Goal: Task Accomplishment & Management: Complete application form

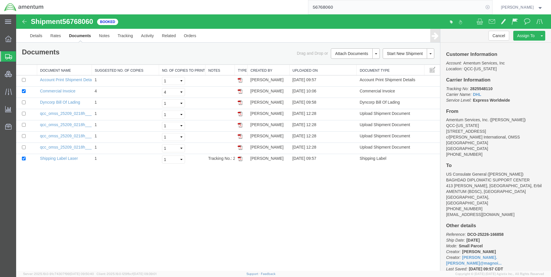
click at [491, 3] on icon at bounding box center [488, 7] width 8 height 8
click at [492, 9] on icon at bounding box center [488, 7] width 8 height 8
paste input "DCO-25259-168239"
type input "DCO-25259-168239"
click at [492, 8] on icon at bounding box center [488, 7] width 8 height 8
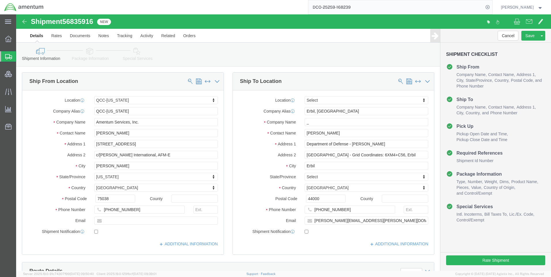
select select "42668"
select select
click input "_"
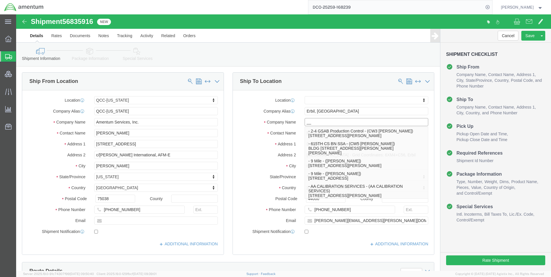
type input "__"
click div "Shipment Information Package Information Special Services Loading Routing"
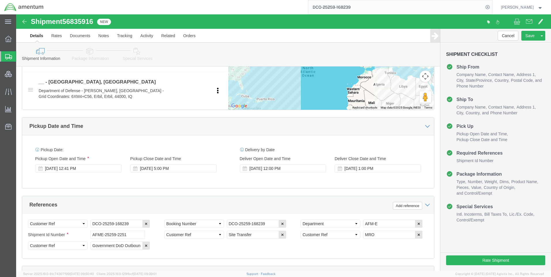
scroll to position [288, 0]
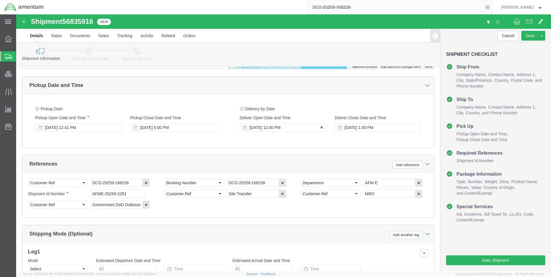
drag, startPoint x: 303, startPoint y: 113, endPoint x: 305, endPoint y: 113, distance: 2.9
click icon
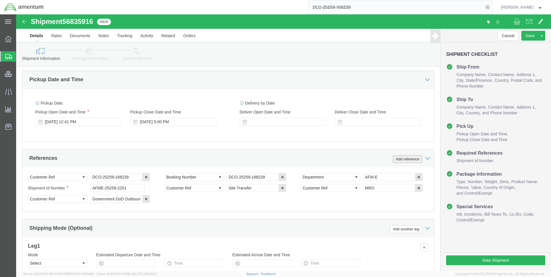
scroll to position [363, 0]
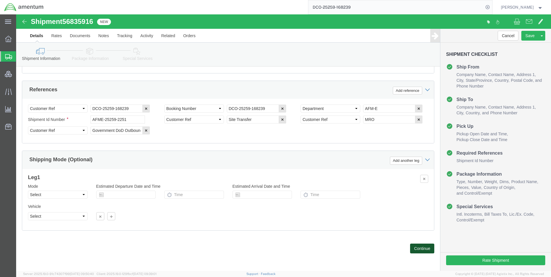
click button "Continue"
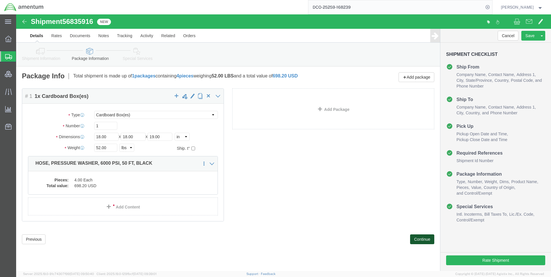
click button "Continue"
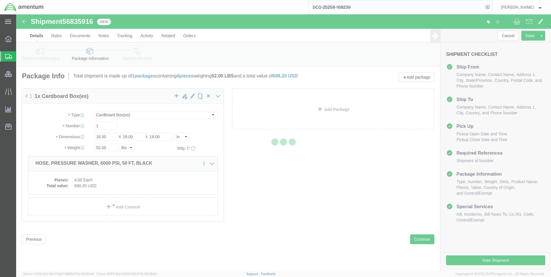
select select
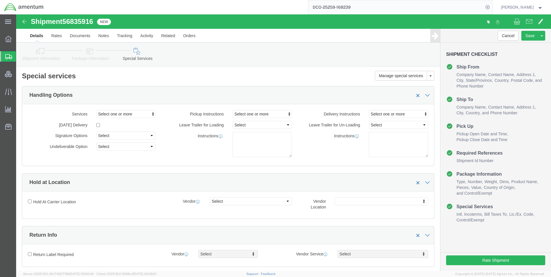
select select "DEPARTMENT"
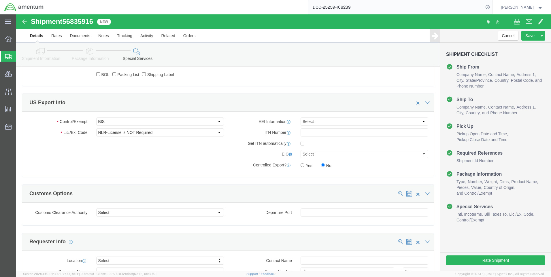
scroll to position [432, 0]
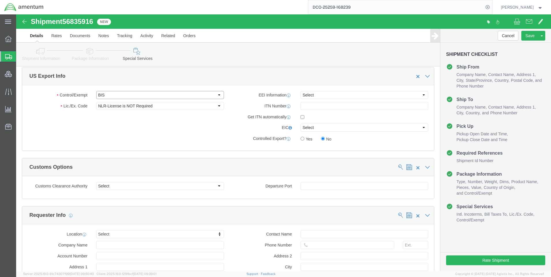
click select "Select ATF BIS DEA EPA FDA FTR ITAR OFAC Other (OPA)"
select select "FTR"
click select "Select ATF BIS DEA EPA FDA FTR ITAR OFAC Other (OPA)"
click select "Select 30.2(d)(2) 30.36 30.37(a) 30.37(f) 30.37(g) 30.37(h) 30.37(i) 30.37(j) 3…"
select select "30.37(a)"
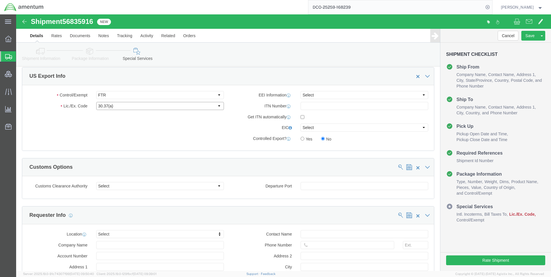
click select "Select 30.2(d)(2) 30.36 30.37(a) 30.37(f) 30.37(g) 30.37(h) 30.37(i) 30.37(j) 3…"
click select "Select AES-Direct EEI Carrier File EEI EEI Exempt"
select select "EXEM"
click select "Select AES-Direct EEI Carrier File EEI EEI Exempt"
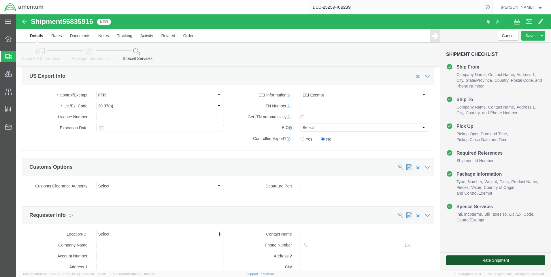
drag, startPoint x: 470, startPoint y: 246, endPoint x: 480, endPoint y: 249, distance: 10.6
click button "Rate Shipment"
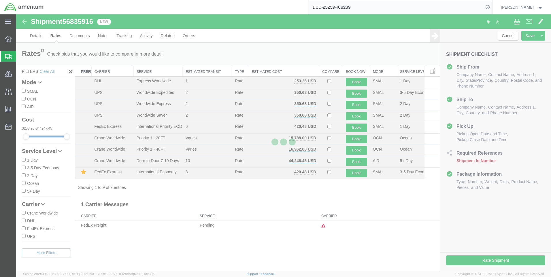
scroll to position [0, 0]
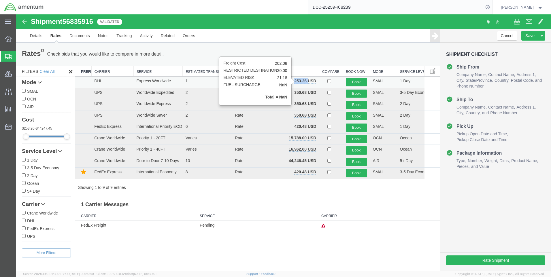
drag, startPoint x: 308, startPoint y: 80, endPoint x: 295, endPoint y: 81, distance: 12.7
click at [295, 81] on b "253.26 USD" at bounding box center [305, 81] width 22 height 5
copy b "253.26"
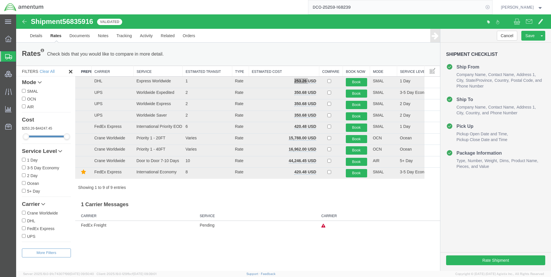
click at [492, 7] on icon at bounding box center [488, 7] width 8 height 8
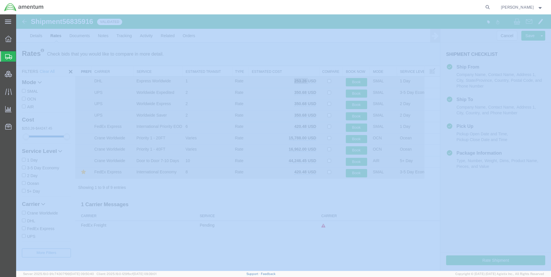
click at [492, 7] on icon at bounding box center [488, 7] width 8 height 8
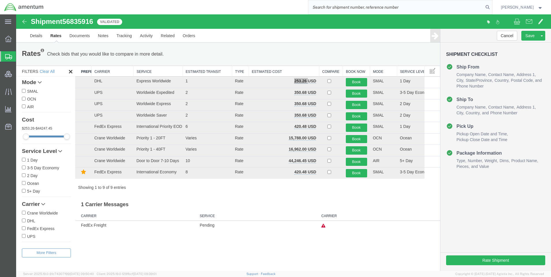
paste input "DCO-25259-168241"
type input "DCO-25259-168241"
click at [491, 7] on icon at bounding box center [488, 7] width 8 height 8
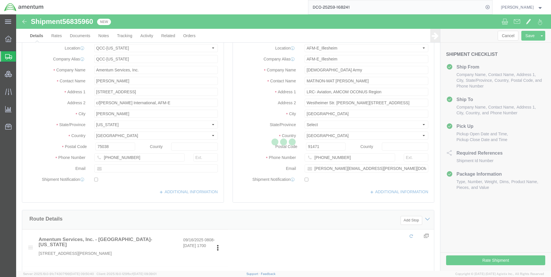
select select "42668"
select select "42637"
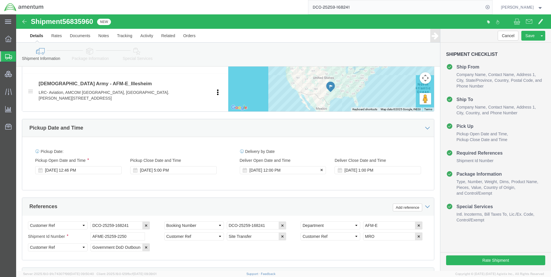
scroll to position [259, 0]
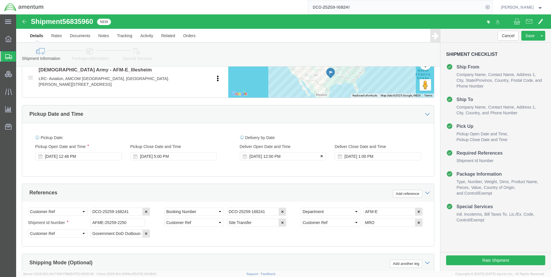
click icon
click button
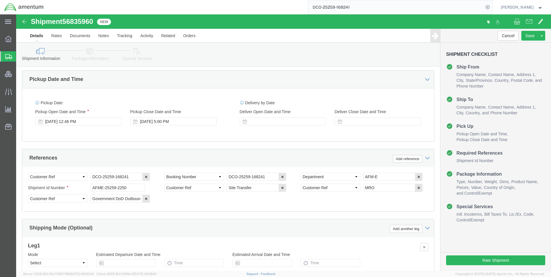
scroll to position [363, 0]
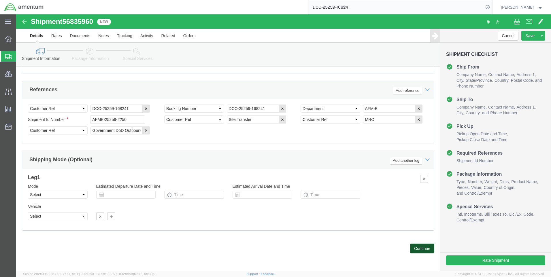
click button "Continue"
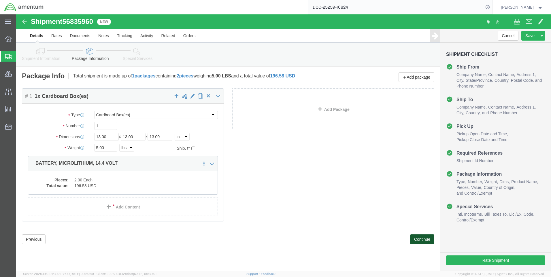
click button "Continue"
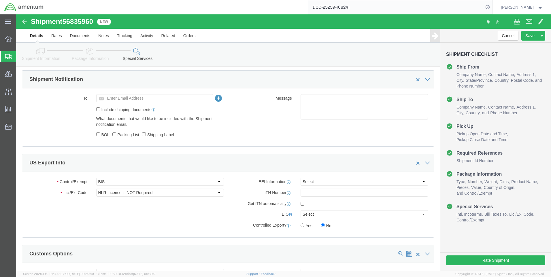
scroll to position [346, 0]
click select "Select ATF BIS DEA EPA FDA FTR ITAR OFAC Other (OPA)"
select select "FTR"
click select "Select ATF BIS DEA EPA FDA FTR ITAR OFAC Other (OPA)"
drag, startPoint x: 109, startPoint y: 180, endPoint x: 111, endPoint y: 178, distance: 3.3
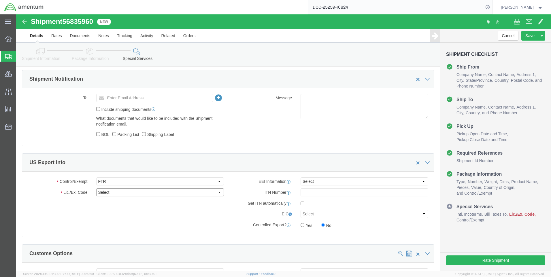
click select "Select 30.2(d)(2) 30.36 30.37(a) 30.37(f) 30.37(g) 30.37(h) 30.37(i) 30.37(j) 3…"
select select "30.37(a)"
click select "Select 30.2(d)(2) 30.36 30.37(a) 30.37(f) 30.37(g) 30.37(h) 30.37(i) 30.37(j) 3…"
click select "Select AES-Direct EEI Carrier File EEI EEI Exempt"
select select "EXEM"
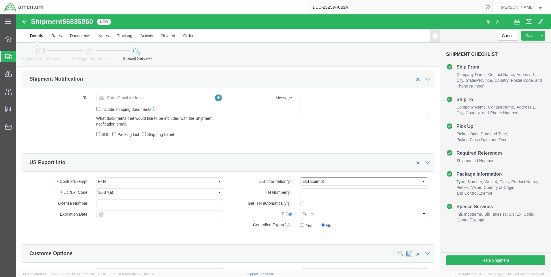
click select "Select AES-Direct EEI Carrier File EEI EEI Exempt"
click button "Rate Shipment"
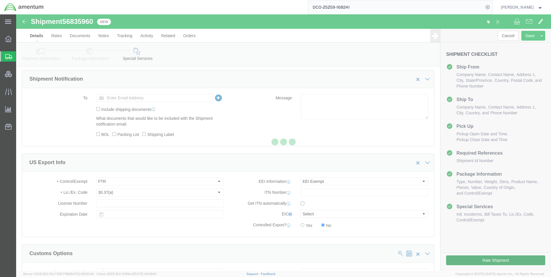
select select "42668"
select select "42637"
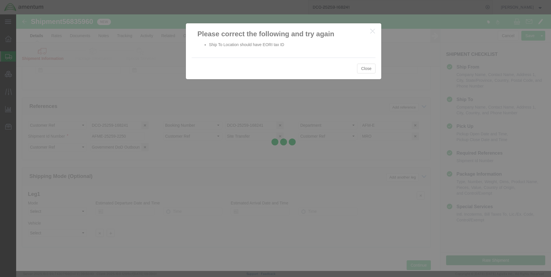
scroll to position [363, 0]
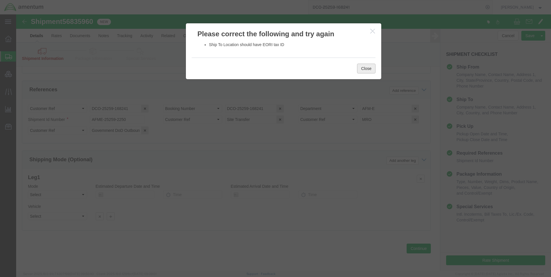
click button "Close"
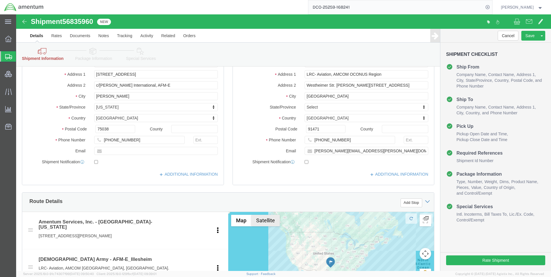
scroll to position [18, 0]
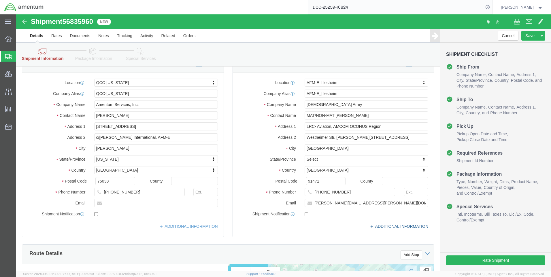
click icon
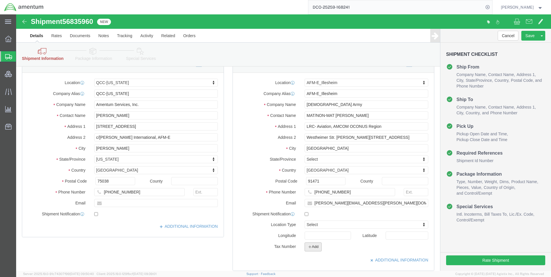
click icon "button"
click select "Select EIN EORI TIN VAT Other"
select select "EORI"
click select "Select EIN EORI TIN VAT Other"
paste input "[US_VEHICLE_IDENTIFICATION_NUMBER]"
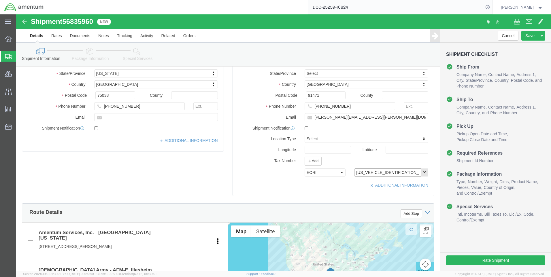
scroll to position [104, 0]
type input "[US_VEHICLE_IDENTIFICATION_NUMBER]"
click button "Rate Shipment"
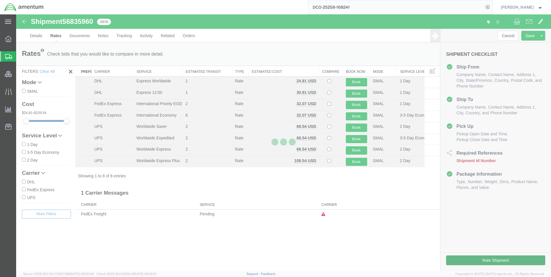
scroll to position [0, 0]
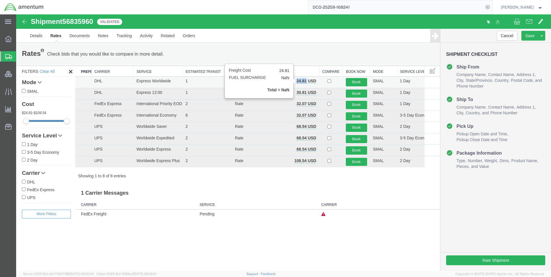
drag, startPoint x: 307, startPoint y: 80, endPoint x: 297, endPoint y: 82, distance: 10.4
click at [297, 82] on b "24.81 USD" at bounding box center [307, 81] width 20 height 5
copy b "24.81"
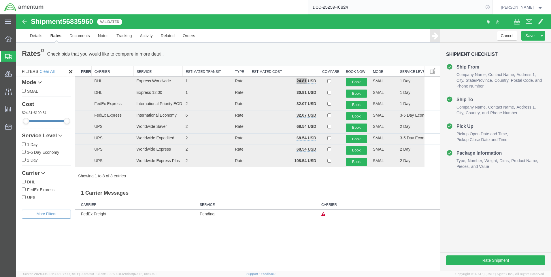
click at [492, 6] on icon at bounding box center [488, 7] width 8 height 8
paste input "DCO-25259-168247"
type input "DCO-25259-168247"
click at [491, 7] on icon at bounding box center [488, 7] width 8 height 8
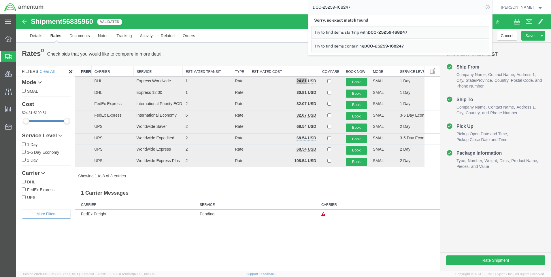
click at [492, 9] on icon at bounding box center [488, 7] width 8 height 8
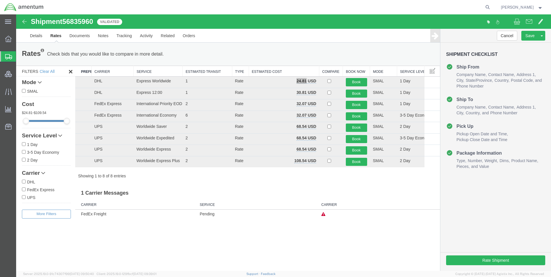
click at [492, 8] on icon at bounding box center [488, 7] width 8 height 8
paste input "DCO-25259-168247"
type input "DCO-25259-168247"
click at [491, 7] on icon at bounding box center [488, 7] width 8 height 8
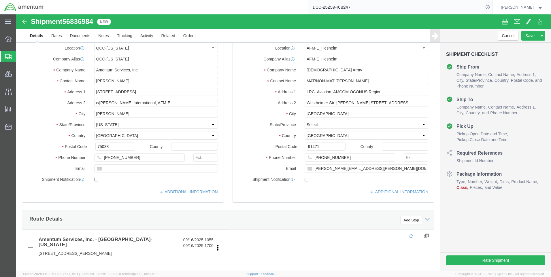
select select "42668"
select select "42637"
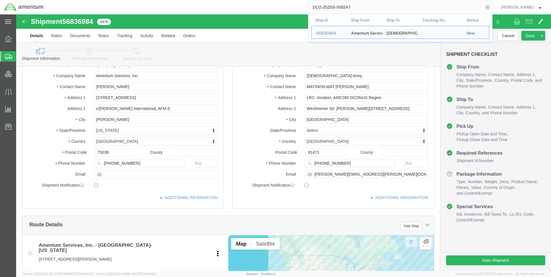
scroll to position [75, 0]
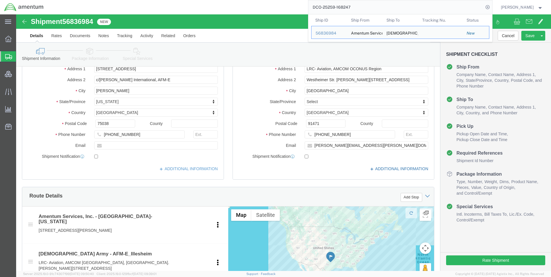
click icon
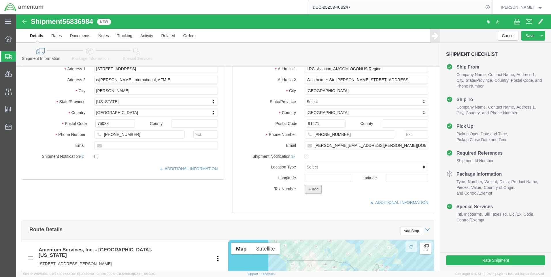
click button "Add"
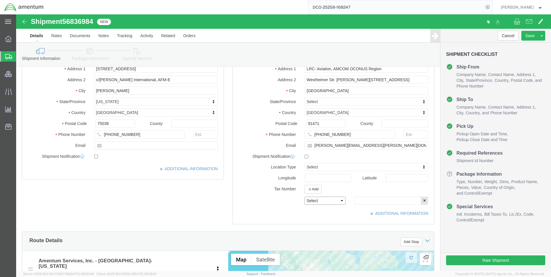
click select "Select EIN EORI TIN VAT Other"
select select "EORI"
click select "Select EIN EORI TIN VAT Other"
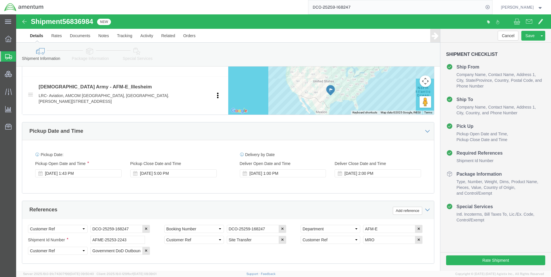
scroll to position [288, 0]
click icon
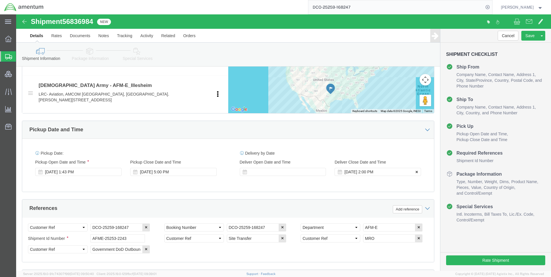
click icon
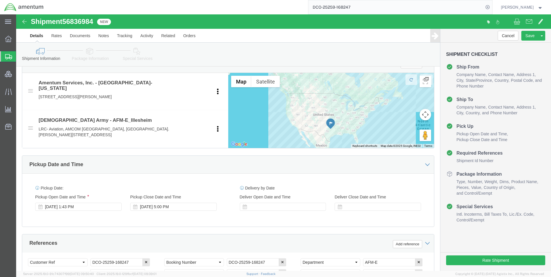
scroll to position [264, 0]
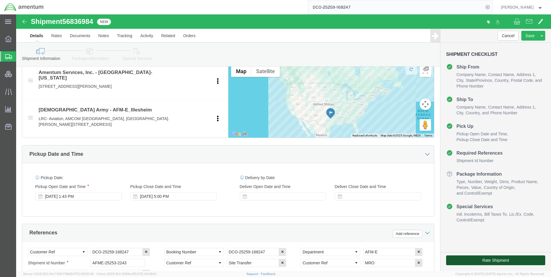
click button "Rate Shipment"
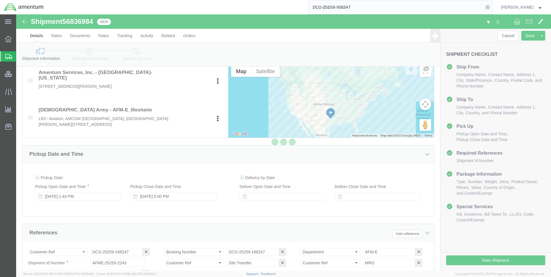
select select "42668"
select select "42637"
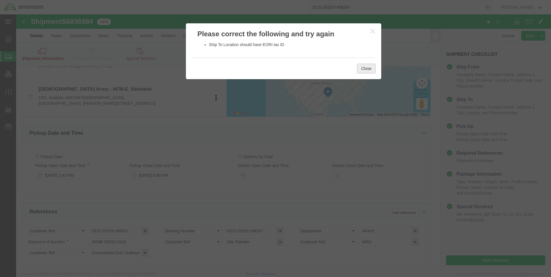
click button "Close"
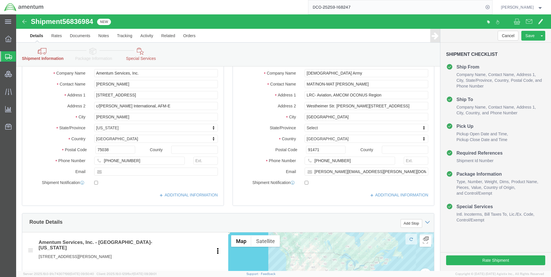
scroll to position [62, 0]
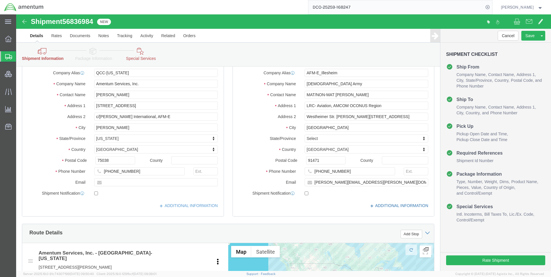
click icon
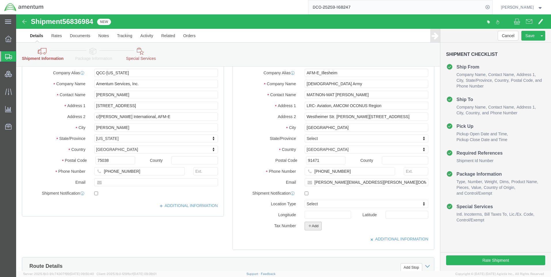
click button "Add"
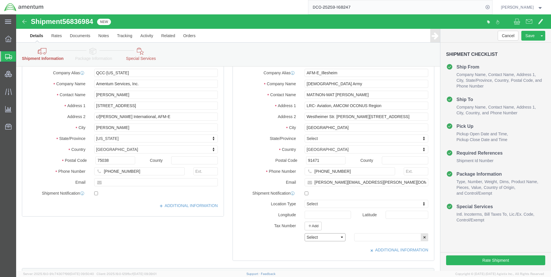
click select "Select EIN EORI TIN VAT Other"
select select "EORI"
click select "Select EIN EORI TIN VAT Other"
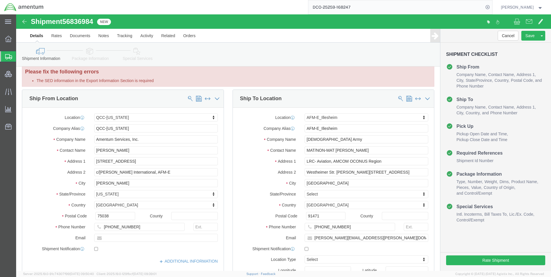
scroll to position [0, 0]
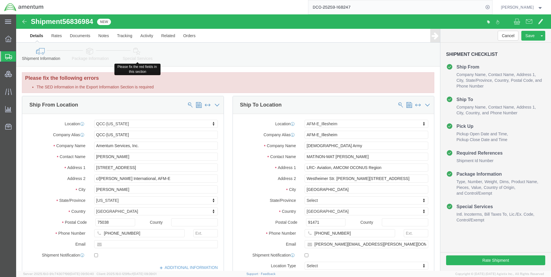
click icon
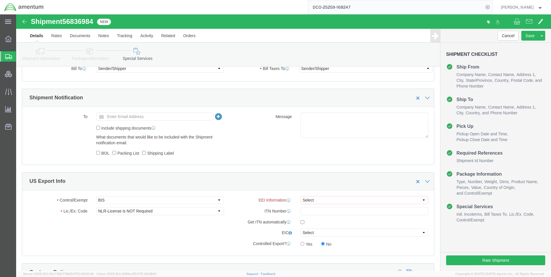
scroll to position [403, 0]
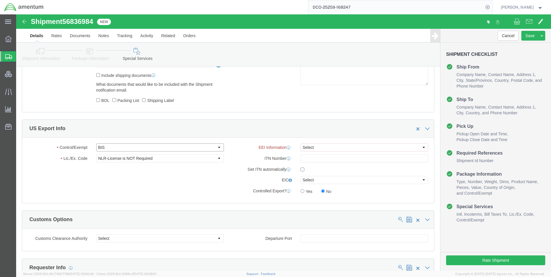
click select "Select ATF BIS DEA EPA FDA FTR ITAR OFAC Other (OPA)"
select select "BIS"
click select "Select ATF BIS DEA EPA FDA FTR ITAR OFAC Other (OPA)"
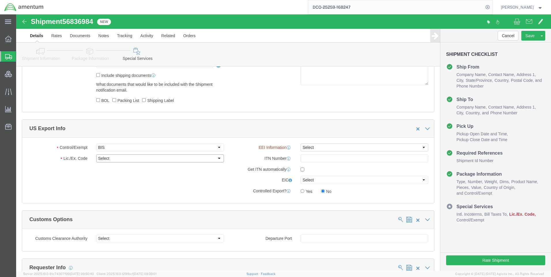
click select "Select AGR-Agricultural APP-Computers APR-Additional Permissive Exports AVS-Air…"
select select "NLR"
click select "Select AGR-Agricultural APP-Computers APR-Additional Permissive Exports AVS-Air…"
click select "Select AES-Direct EEI Carrier File EEI EEI Exempt"
select select "CFIL"
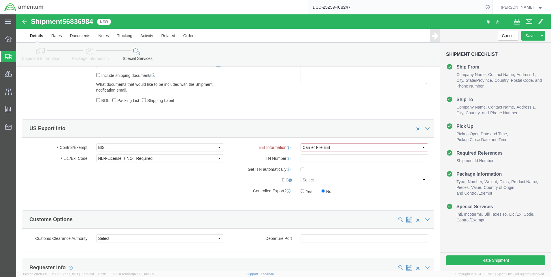
click select "Select AES-Direct EEI Carrier File EEI EEI Exempt"
click button "Rate Shipment"
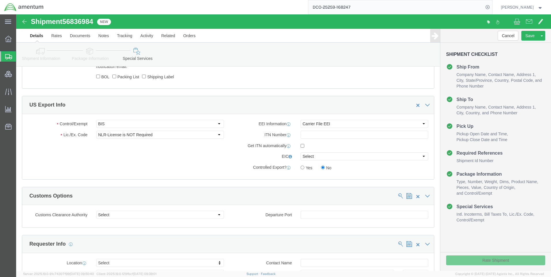
scroll to position [380, 0]
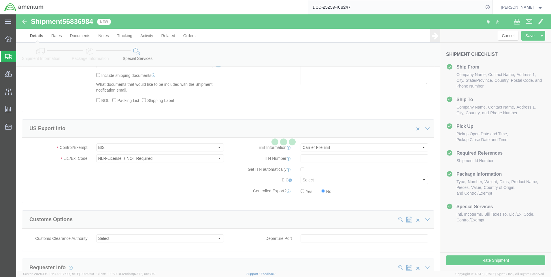
select select "42668"
select select "42637"
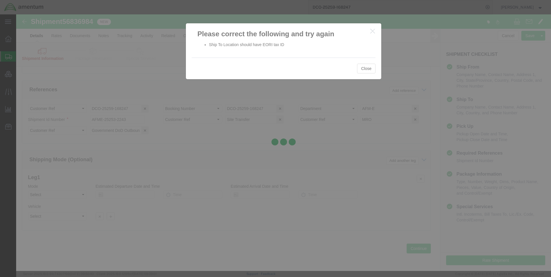
scroll to position [363, 0]
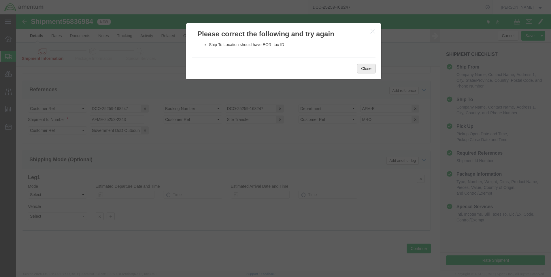
click button "Close"
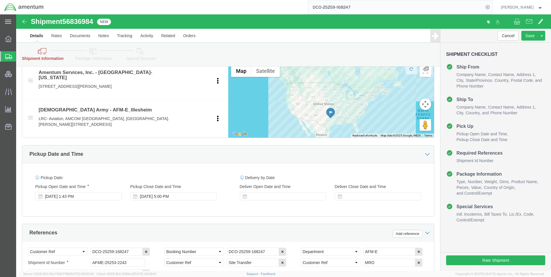
scroll to position [162, 0]
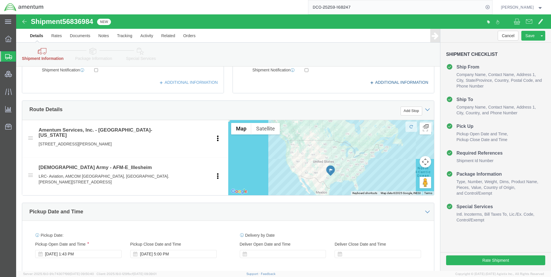
click icon
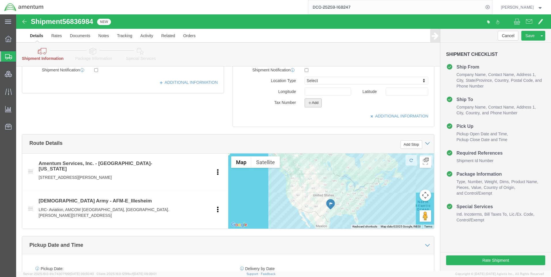
click button "Add"
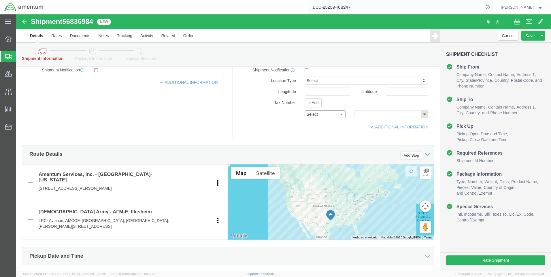
click select "Select EIN EORI TIN VAT Other"
select select "EORI"
click select "Select EIN EORI TIN VAT Other"
paste input "[US_VEHICLE_IDENTIFICATION_NUMBER]"
type input "[US_VEHICLE_IDENTIFICATION_NUMBER]"
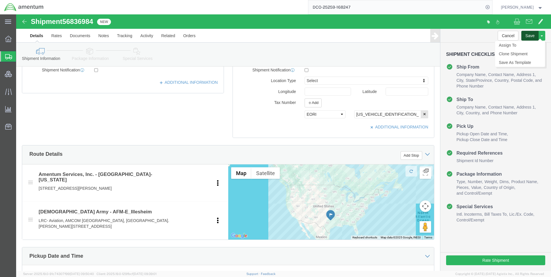
click button "Save"
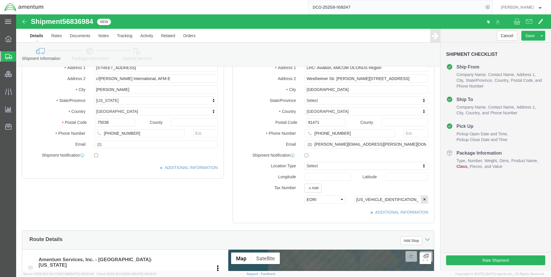
scroll to position [0, 0]
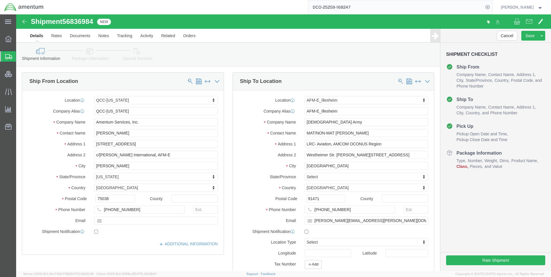
click icon
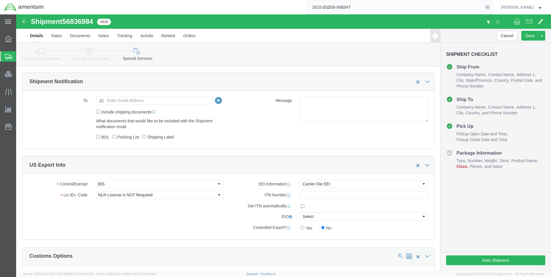
scroll to position [346, 0]
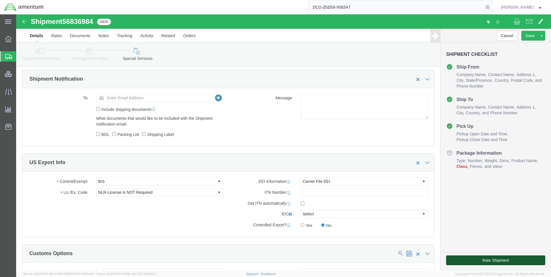
click button "Rate Shipment"
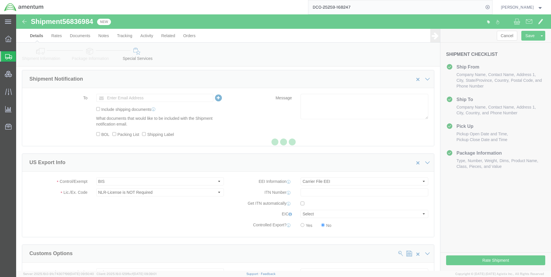
scroll to position [0, 0]
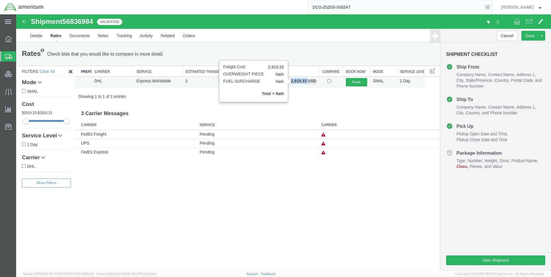
drag, startPoint x: 291, startPoint y: 81, endPoint x: 308, endPoint y: 79, distance: 16.8
click at [308, 79] on b "2,919.33 USD" at bounding box center [303, 81] width 25 height 5
copy b "2,919.33"
